Goal: Transaction & Acquisition: Purchase product/service

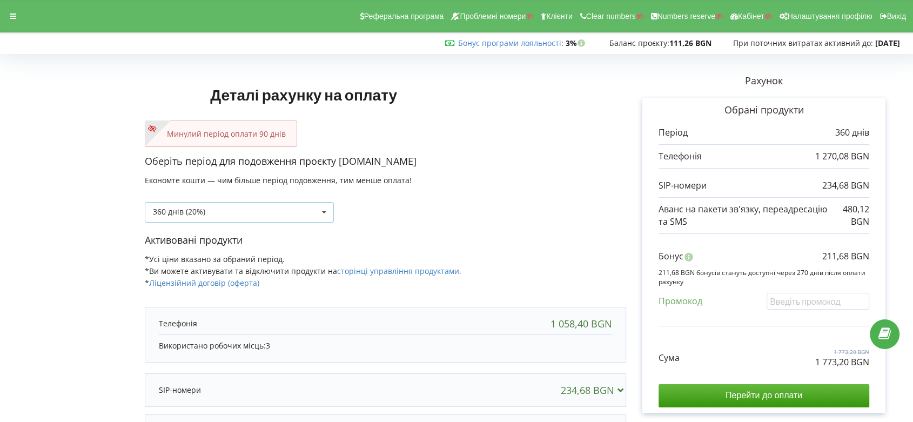
click at [326, 211] on icon at bounding box center [324, 213] width 16 height 20
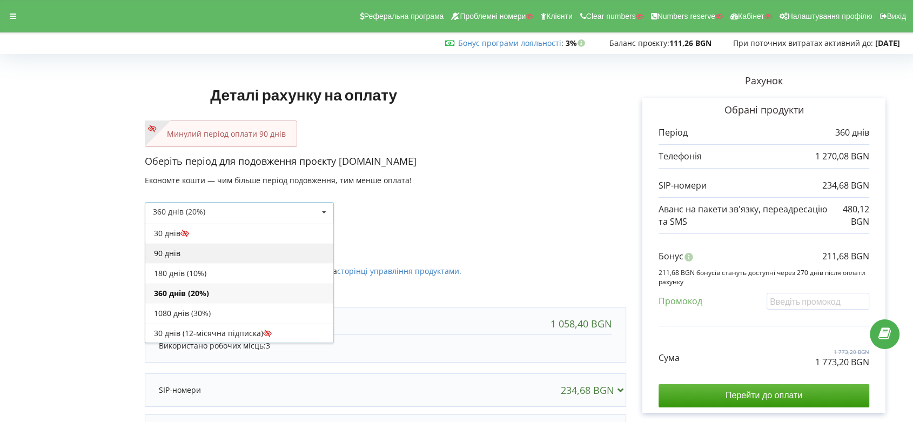
click at [289, 257] on div "90 днів" at bounding box center [239, 253] width 188 height 20
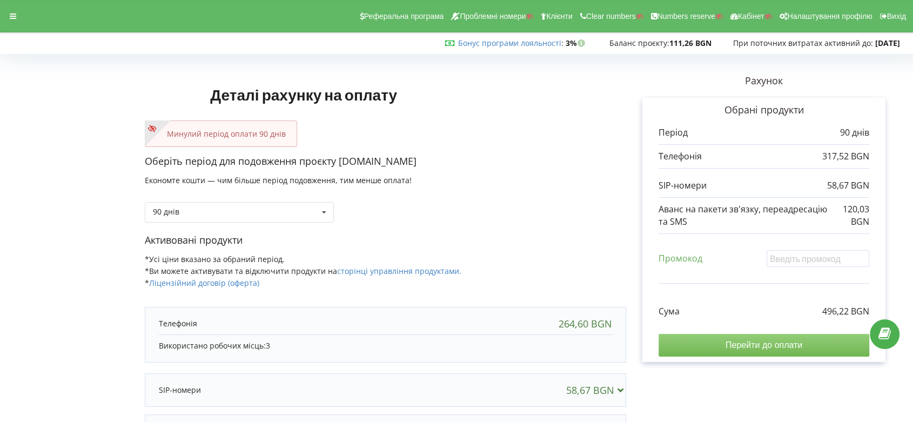
click at [764, 346] on input "Перейти до оплати" at bounding box center [763, 345] width 211 height 23
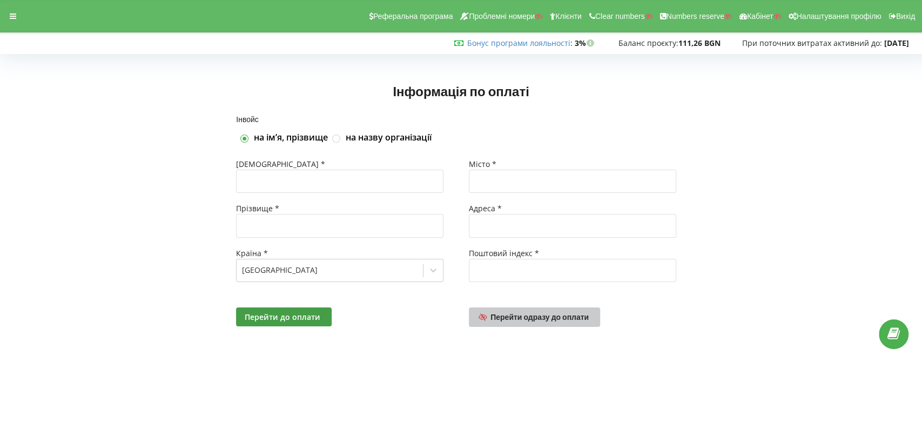
click at [565, 317] on span "Перейти одразу до оплати" at bounding box center [539, 316] width 98 height 9
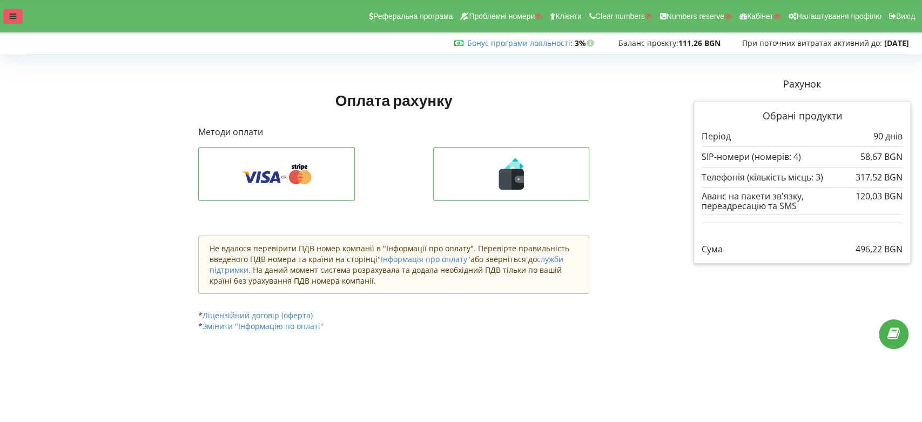
click at [17, 16] on div at bounding box center [12, 16] width 19 height 15
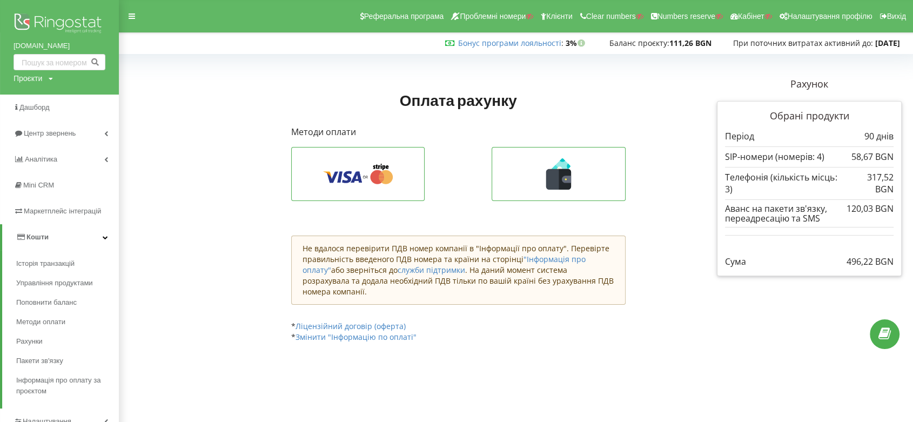
drag, startPoint x: 844, startPoint y: 261, endPoint x: 895, endPoint y: 259, distance: 51.3
click at [895, 259] on div "Обрані продукти Період 90 днів 58,67 BGN 317,52 BGN" at bounding box center [809, 188] width 185 height 175
copy p "496,22 BGN"
